Goal: Find specific page/section: Find specific page/section

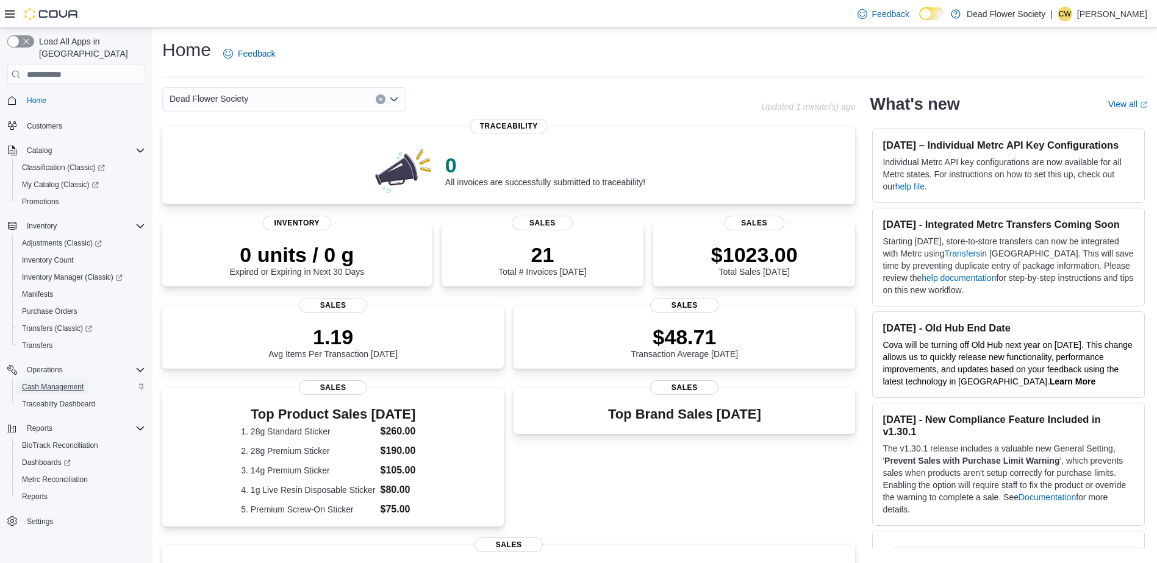
click at [78, 380] on span "Cash Management" at bounding box center [53, 387] width 62 height 15
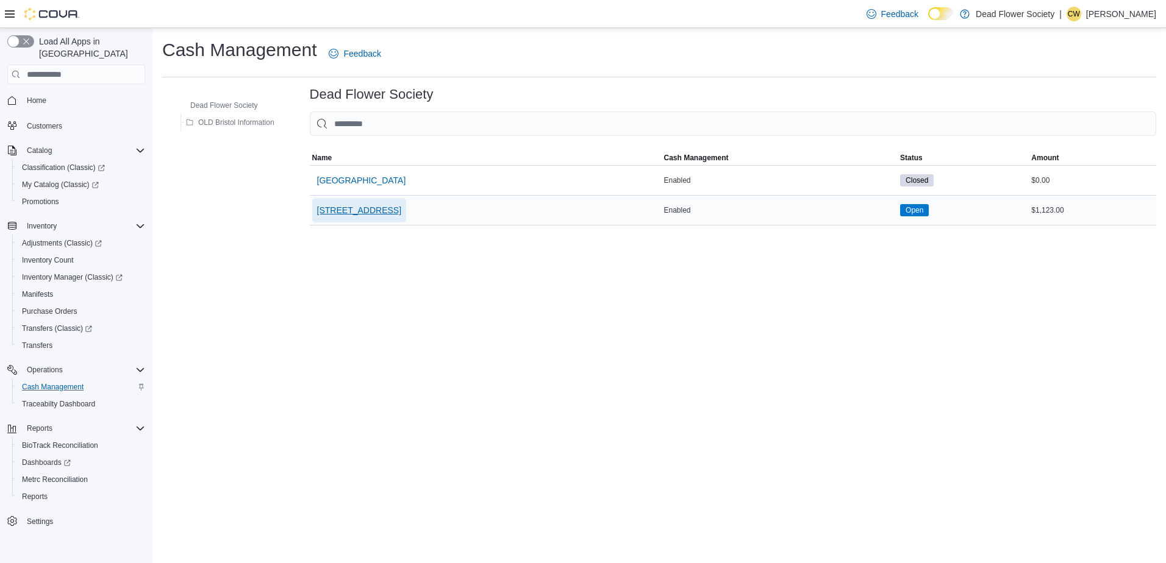
click at [362, 214] on span "[STREET_ADDRESS]" at bounding box center [359, 210] width 84 height 12
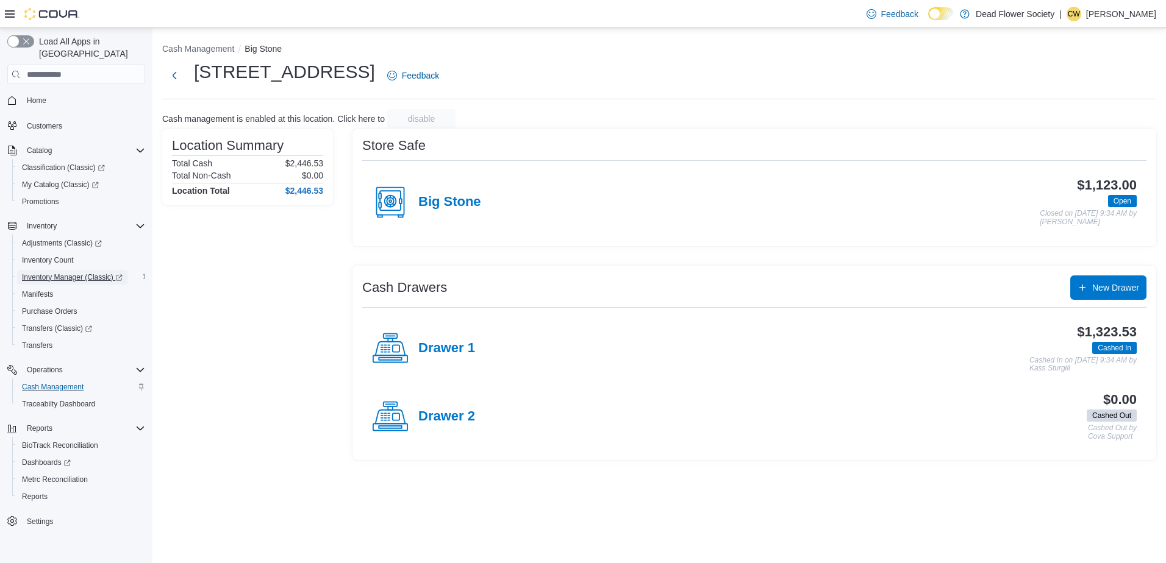
click at [75, 273] on span "Inventory Manager (Classic)" at bounding box center [72, 278] width 101 height 10
click at [616, 259] on div "Store Safe Big Stone $2,323.00 Open Closed on [DATE] 9:34 AM by [PERSON_NAME] C…" at bounding box center [754, 295] width 804 height 332
click at [476, 58] on div "Cash Management Big Stone [STREET_ADDRESS] Feedback Cash management is enabled …" at bounding box center [658, 249] width 1013 height 442
